Goal: Navigation & Orientation: Find specific page/section

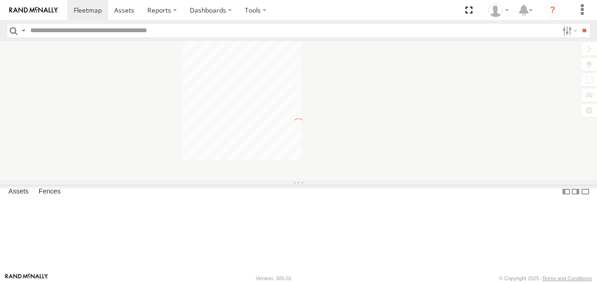
click at [588, 63] on label at bounding box center [589, 64] width 16 height 13
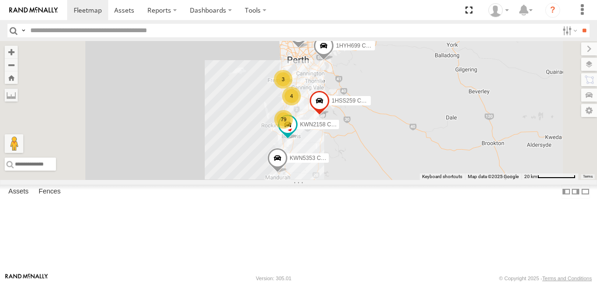
click at [0, 0] on span "Basemaps" at bounding box center [0, 0] width 0 height 0
click at [0, 0] on span "Satellite + Roadmap" at bounding box center [0, 0] width 0 height 0
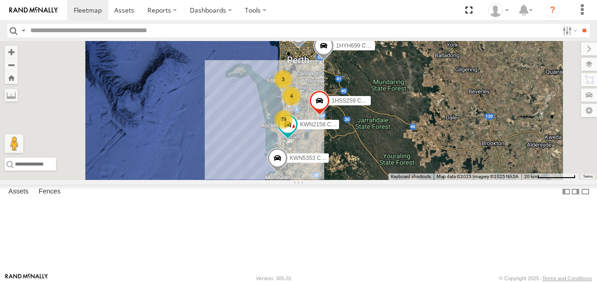
click at [581, 47] on label at bounding box center [589, 48] width 16 height 13
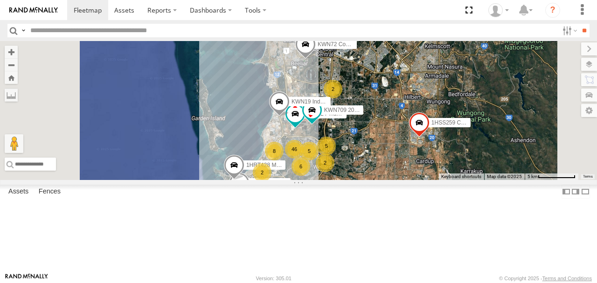
drag, startPoint x: 392, startPoint y: 182, endPoint x: 395, endPoint y: 150, distance: 32.3
click at [395, 150] on div "1HSS259 Coor.Enviro Plan & Develop KWN5353 CCTV Trailer 2001087 1IFO858 KWN2158…" at bounding box center [298, 110] width 597 height 139
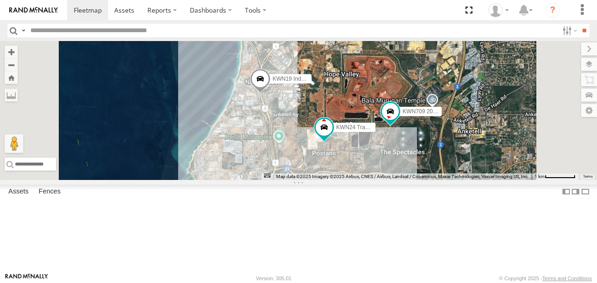
drag, startPoint x: 418, startPoint y: 173, endPoint x: 409, endPoint y: 129, distance: 45.6
click at [409, 129] on div "1HSS259 Coor.Enviro Plan & Develop KWN5353 CCTV Trailer 2001087 1IFO858 KWN2158…" at bounding box center [298, 110] width 597 height 139
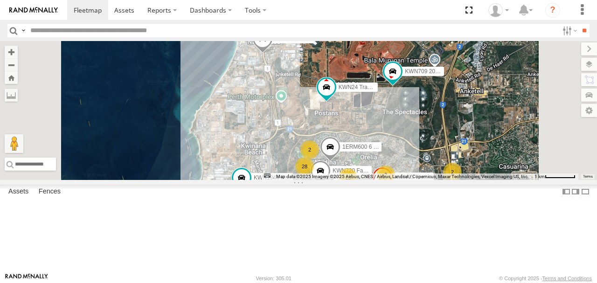
drag, startPoint x: 405, startPoint y: 138, endPoint x: 409, endPoint y: 132, distance: 7.4
click at [409, 132] on div "1HSS259 Coor.Enviro Plan & Develop KWN5353 CCTV Trailer 2001087 1IFO858 KWN2158…" at bounding box center [298, 110] width 597 height 139
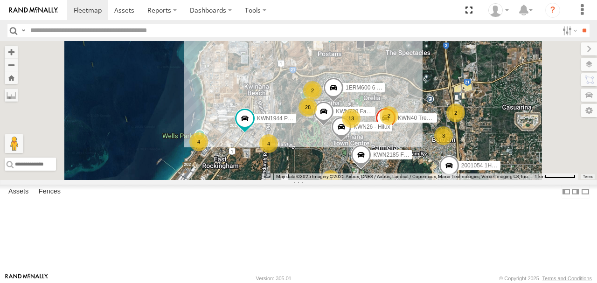
drag, startPoint x: 375, startPoint y: 140, endPoint x: 378, endPoint y: 77, distance: 62.6
click at [378, 77] on div "1HSS259 Coor.Enviro Plan & Develop KWN5353 CCTV Trailer 2001087 1IFO858 KWN2158…" at bounding box center [298, 110] width 597 height 139
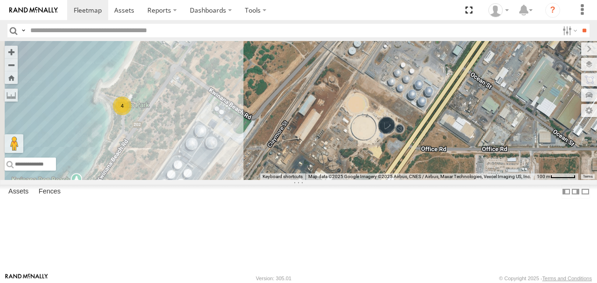
drag, startPoint x: 306, startPoint y: 173, endPoint x: 369, endPoint y: 144, distance: 69.7
click at [369, 144] on div "1HSS259 Coor.Enviro Plan & Develop KWN5353 CCTV Trailer 2001087 1IFO858 KWN2158…" at bounding box center [298, 110] width 597 height 139
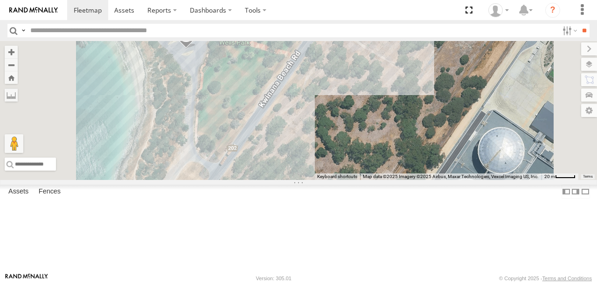
drag, startPoint x: 323, startPoint y: 130, endPoint x: 340, endPoint y: 192, distance: 64.8
click at [340, 180] on div "1HSS259 Coor.Enviro Plan & Develop KWN5353 CCTV Trailer 2001087 1IFO858 KWN2158…" at bounding box center [298, 110] width 597 height 139
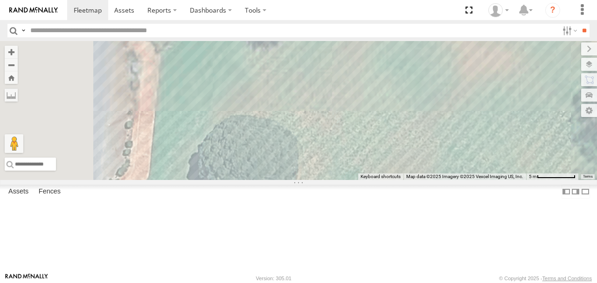
drag, startPoint x: 322, startPoint y: 124, endPoint x: 359, endPoint y: 232, distance: 114.3
click at [352, 180] on div "1HSS259 Coor.Enviro Plan & Develop KWN5353 CCTV Trailer 2001087 1IFO858 KWN2158…" at bounding box center [298, 110] width 597 height 139
